Goal: Browse casually: Explore the website without a specific task or goal

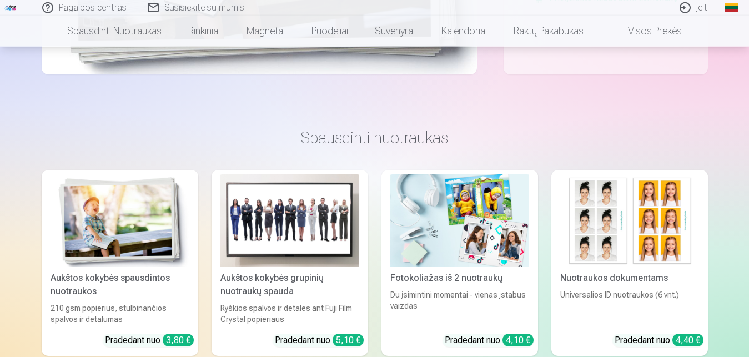
scroll to position [453, 0]
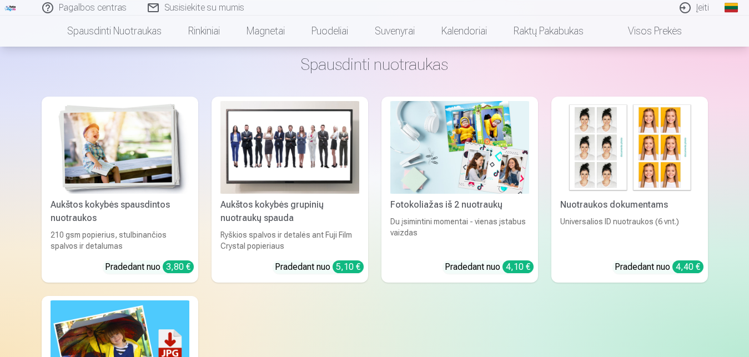
click at [137, 132] on img at bounding box center [120, 147] width 139 height 93
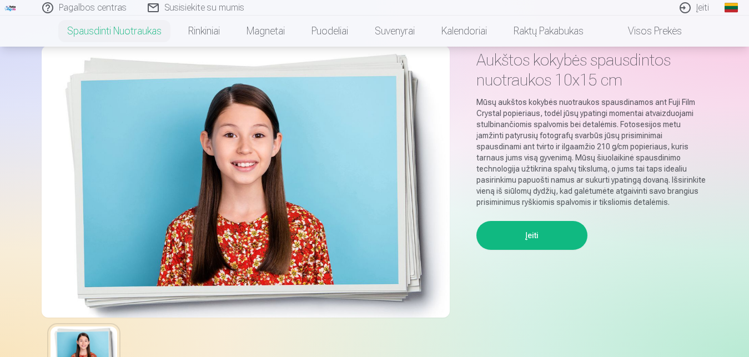
scroll to position [113, 0]
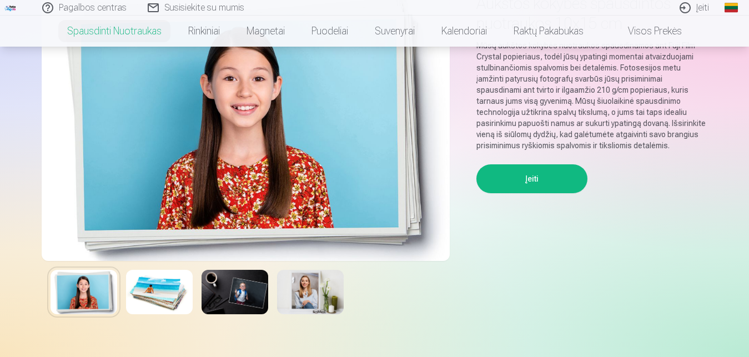
click at [305, 293] on img at bounding box center [310, 292] width 67 height 44
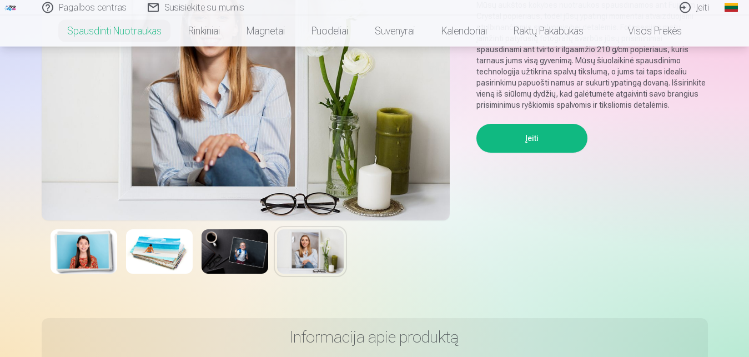
scroll to position [170, 0]
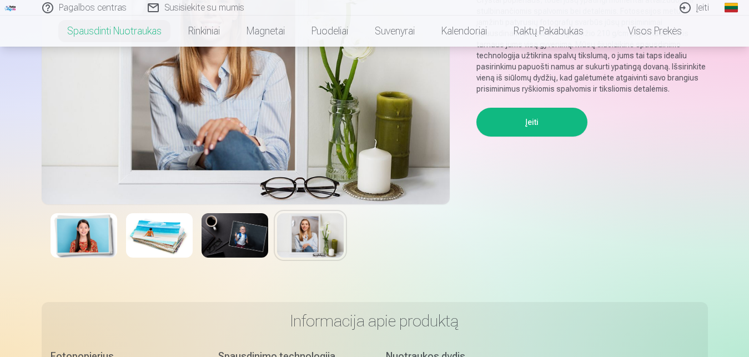
click at [241, 231] on img at bounding box center [235, 235] width 67 height 44
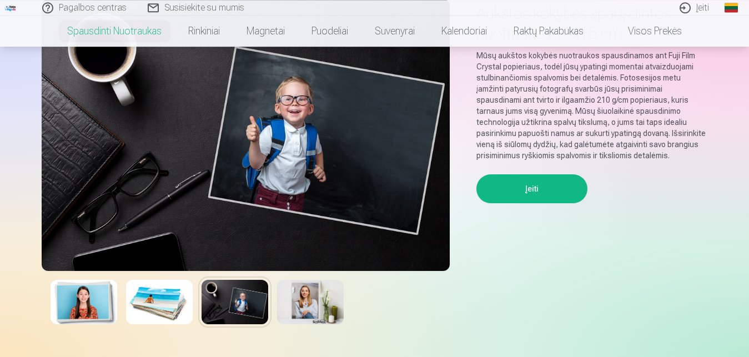
scroll to position [113, 0]
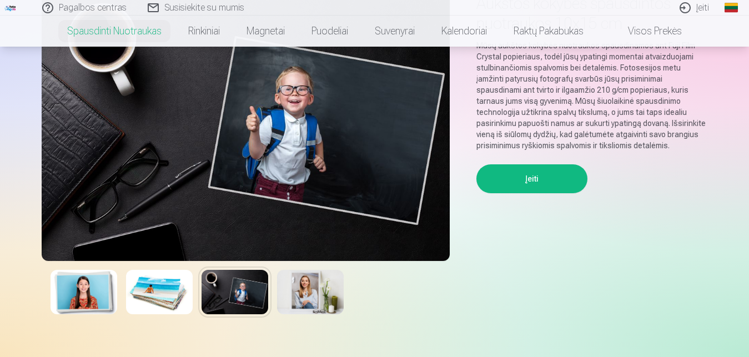
click at [168, 288] on img at bounding box center [159, 292] width 67 height 44
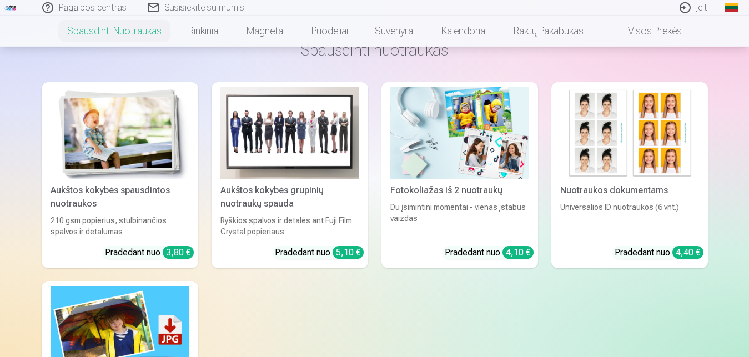
scroll to position [623, 0]
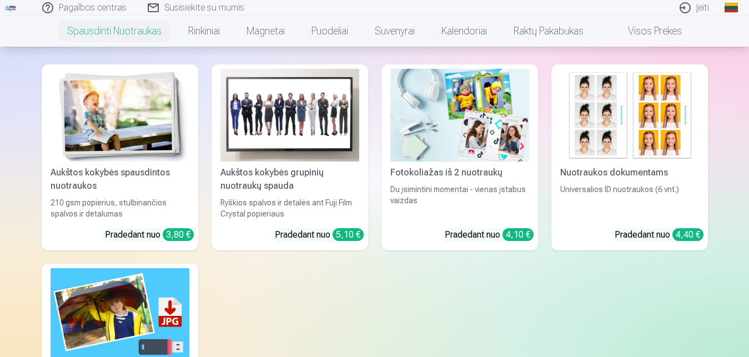
click at [326, 107] on img at bounding box center [289, 115] width 139 height 93
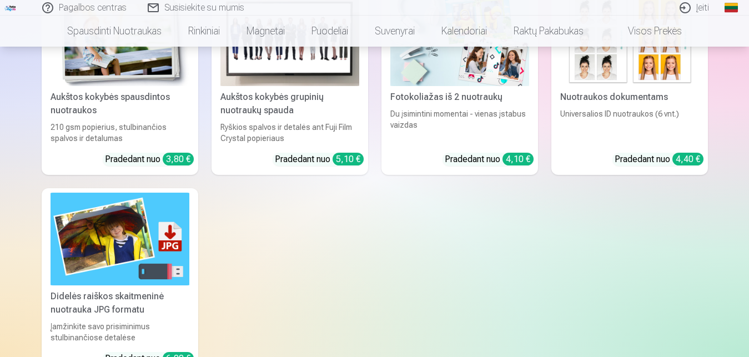
scroll to position [566, 0]
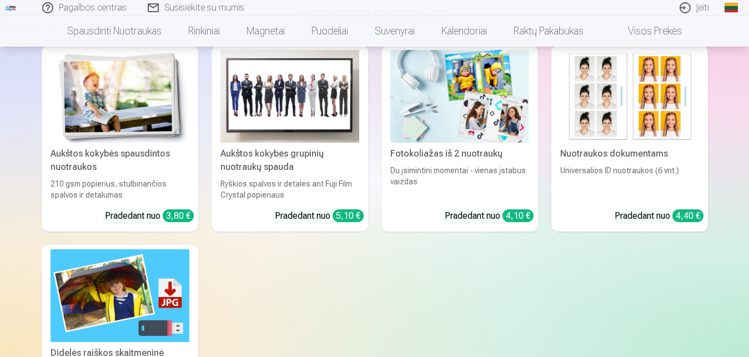
click at [407, 107] on img at bounding box center [459, 96] width 139 height 93
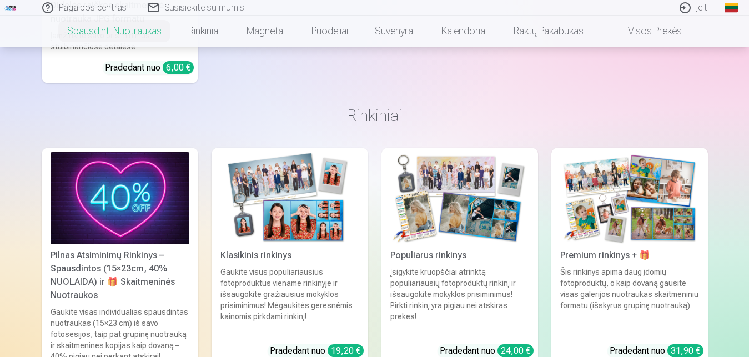
scroll to position [1019, 0]
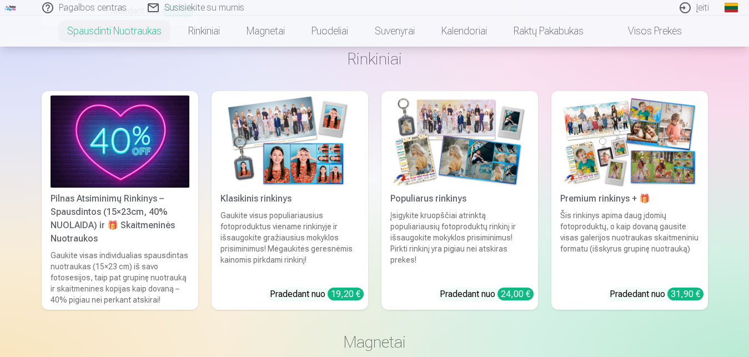
click at [271, 147] on img at bounding box center [289, 141] width 139 height 93
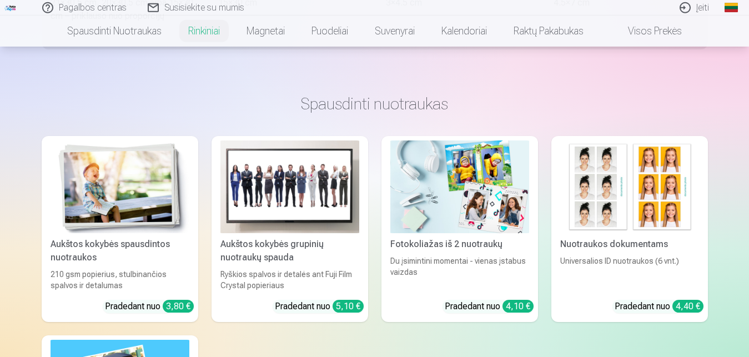
scroll to position [453, 0]
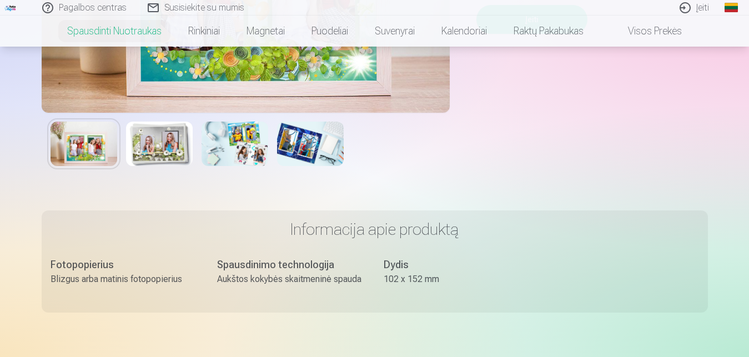
scroll to position [283, 0]
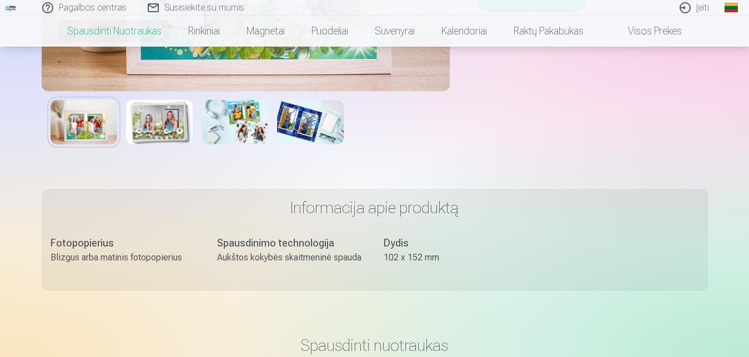
click at [296, 118] on img at bounding box center [310, 122] width 67 height 44
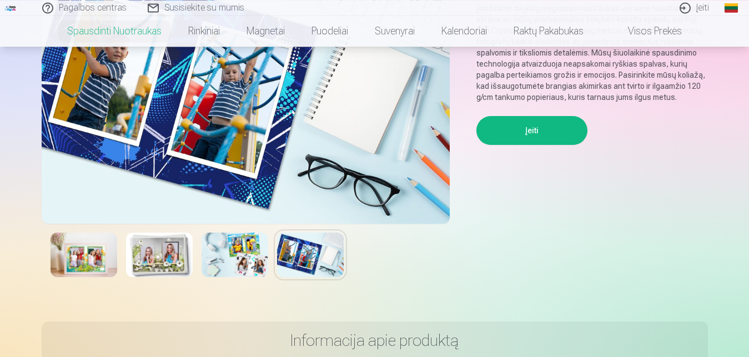
scroll to position [170, 0]
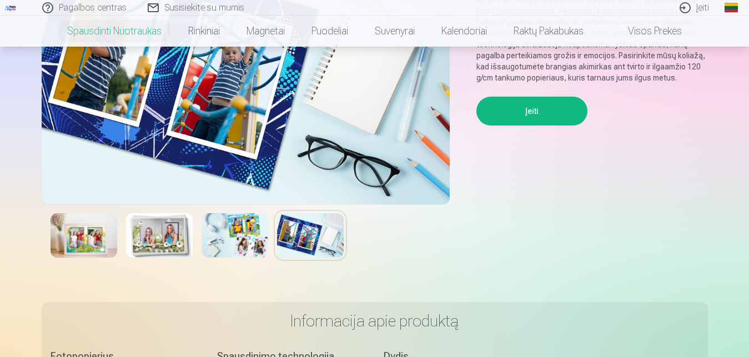
click at [170, 223] on img at bounding box center [159, 235] width 67 height 44
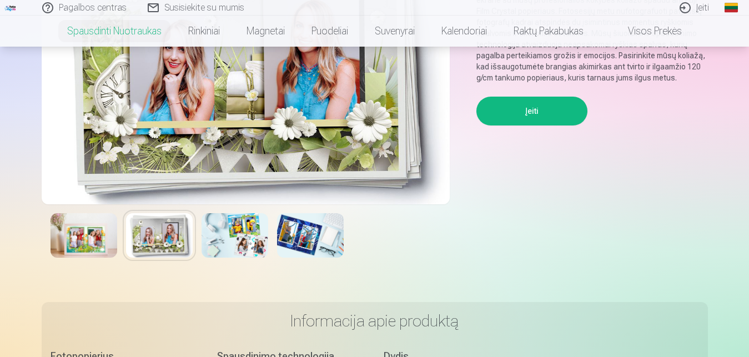
click at [93, 235] on img at bounding box center [84, 235] width 67 height 44
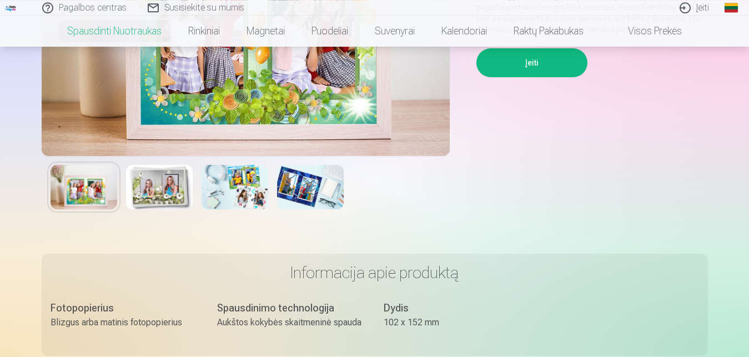
scroll to position [226, 0]
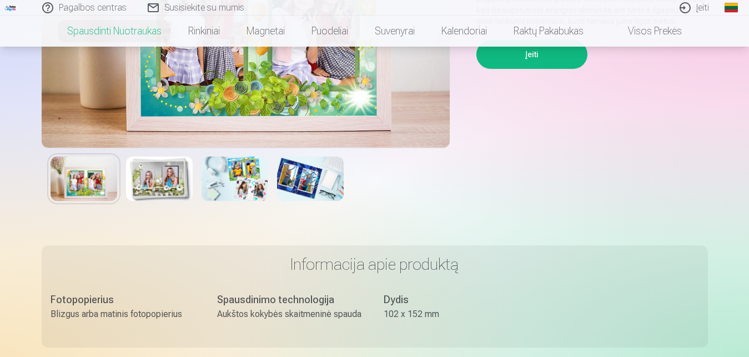
click at [248, 189] on img at bounding box center [235, 179] width 67 height 44
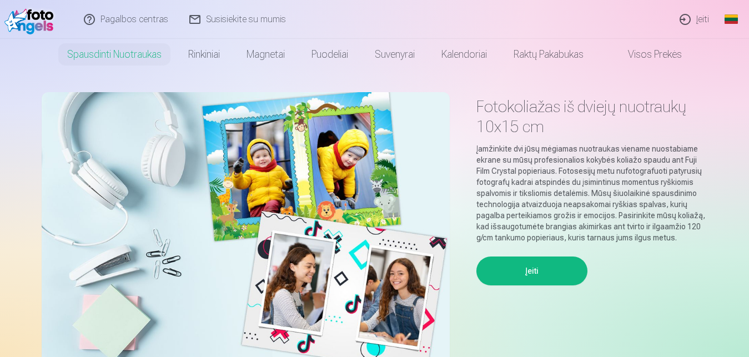
scroll to position [0, 0]
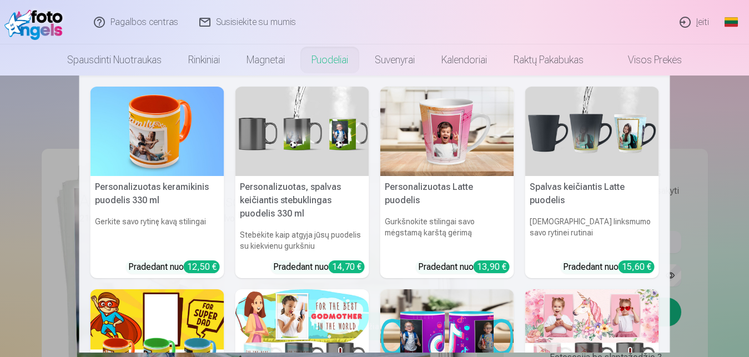
click at [557, 138] on img at bounding box center [592, 131] width 134 height 89
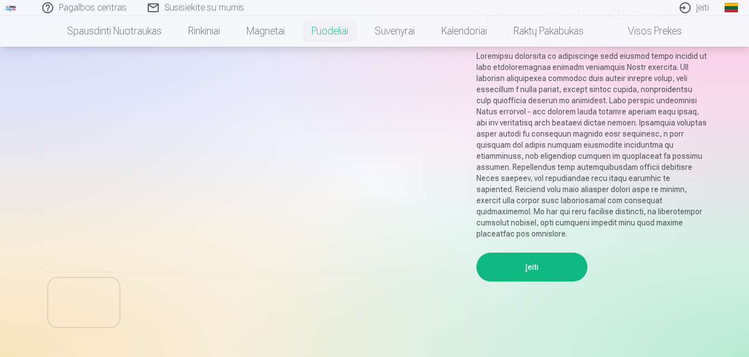
scroll to position [113, 0]
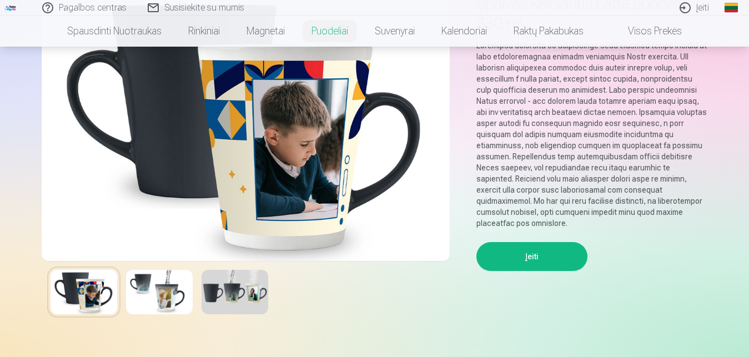
click at [224, 290] on img at bounding box center [235, 292] width 67 height 44
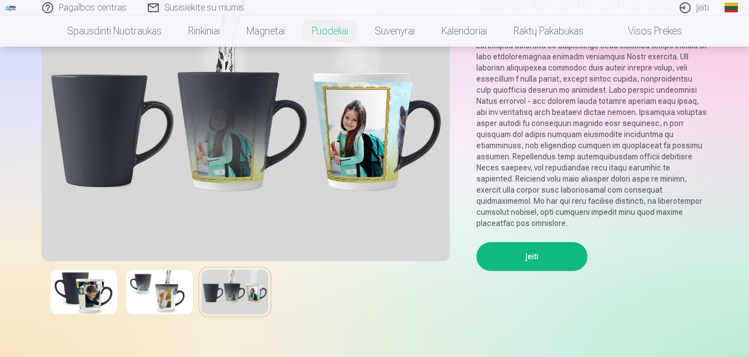
click at [92, 319] on div at bounding box center [246, 292] width 408 height 62
click at [90, 303] on img at bounding box center [84, 292] width 67 height 44
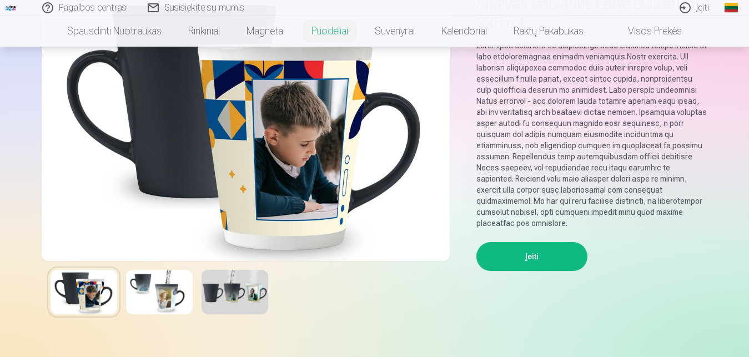
click at [219, 295] on img at bounding box center [235, 292] width 67 height 44
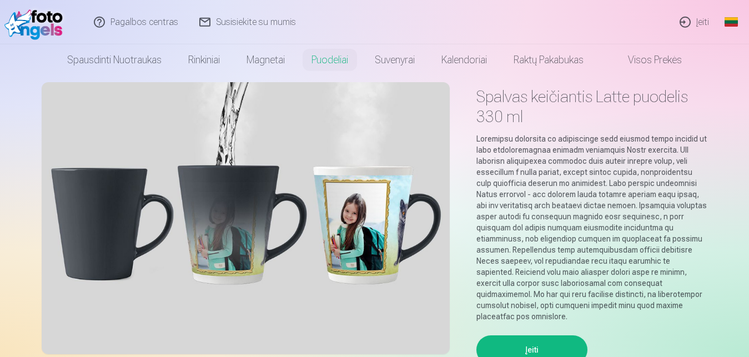
scroll to position [0, 0]
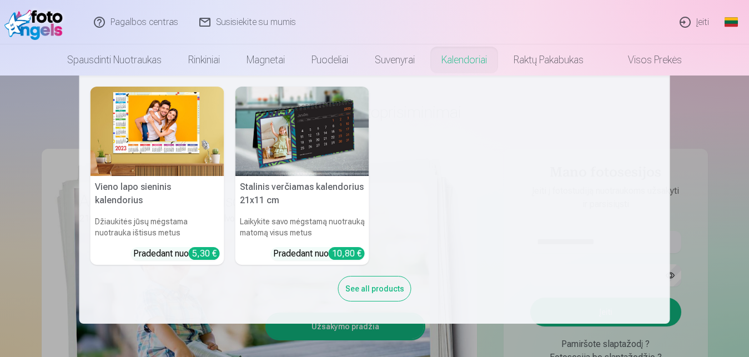
click at [349, 139] on img at bounding box center [302, 131] width 134 height 89
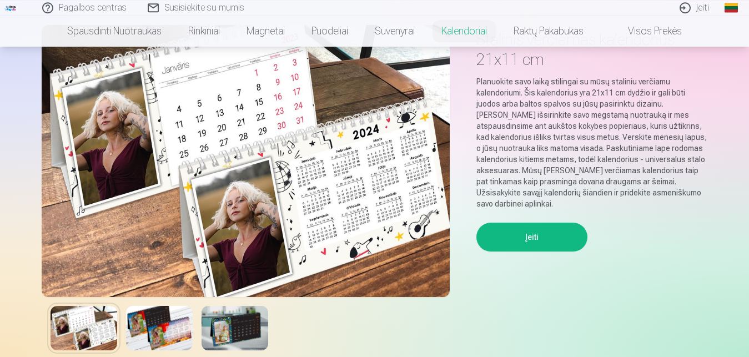
scroll to position [113, 0]
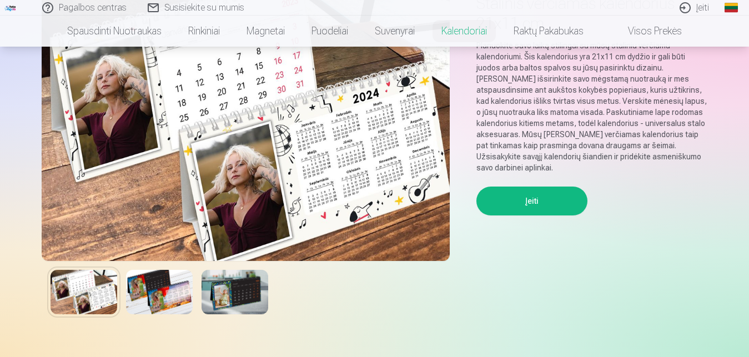
click at [168, 291] on img at bounding box center [159, 292] width 67 height 44
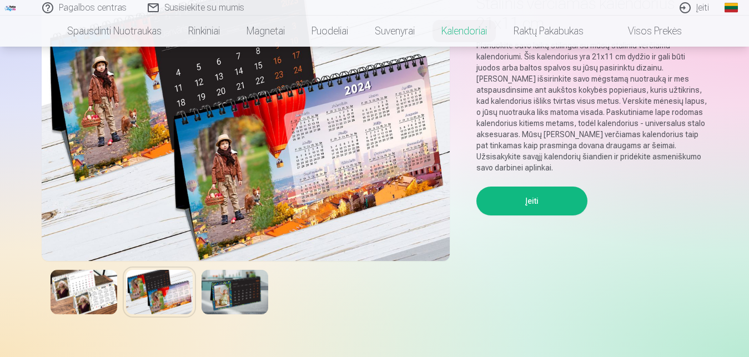
drag, startPoint x: 239, startPoint y: 298, endPoint x: 234, endPoint y: 294, distance: 6.3
click at [238, 296] on img at bounding box center [235, 292] width 67 height 44
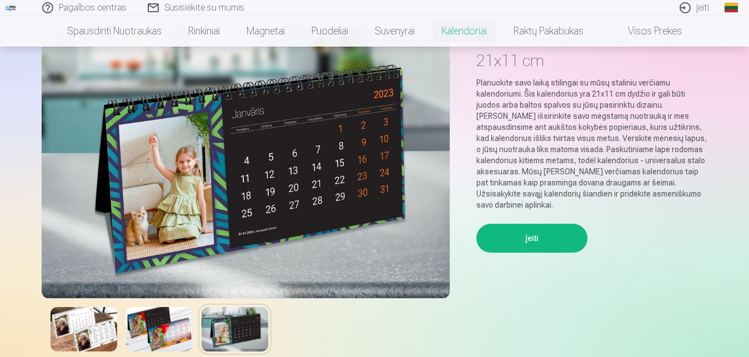
scroll to position [57, 0]
